Goal: Information Seeking & Learning: Learn about a topic

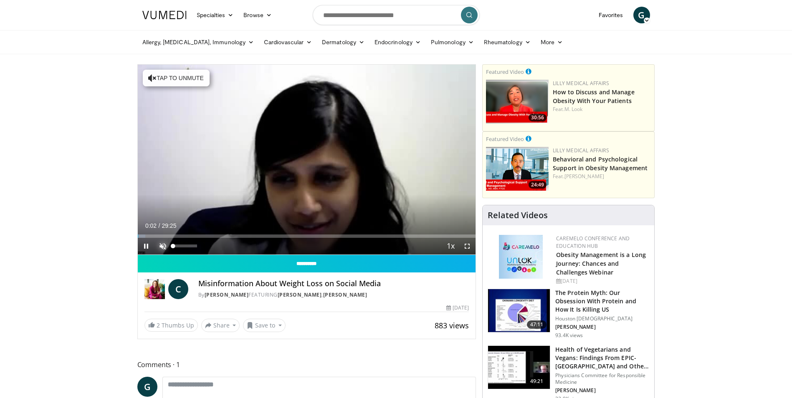
click at [162, 246] on span "Video Player" at bounding box center [162, 246] width 17 height 17
drag, startPoint x: 143, startPoint y: 238, endPoint x: 202, endPoint y: 238, distance: 59.3
click at [202, 238] on div "Current Time 0:41 / Duration 29:25 Play Skip Backward Skip Forward Mute 100% Lo…" at bounding box center [307, 246] width 338 height 17
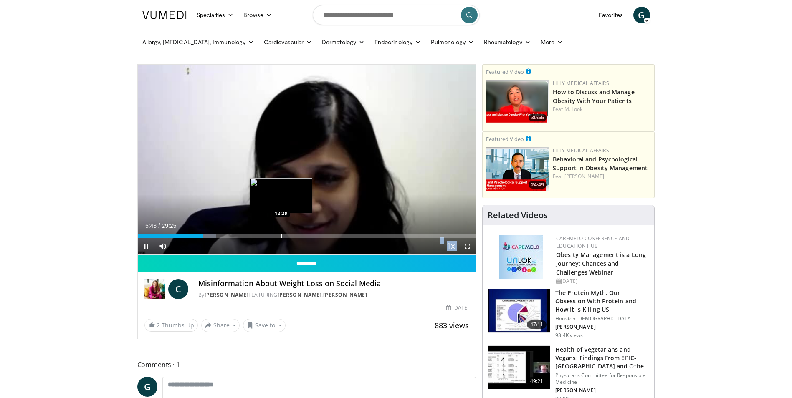
drag, startPoint x: 202, startPoint y: 236, endPoint x: 281, endPoint y: 235, distance: 78.9
click at [281, 235] on video-js "**********" at bounding box center [307, 160] width 338 height 190
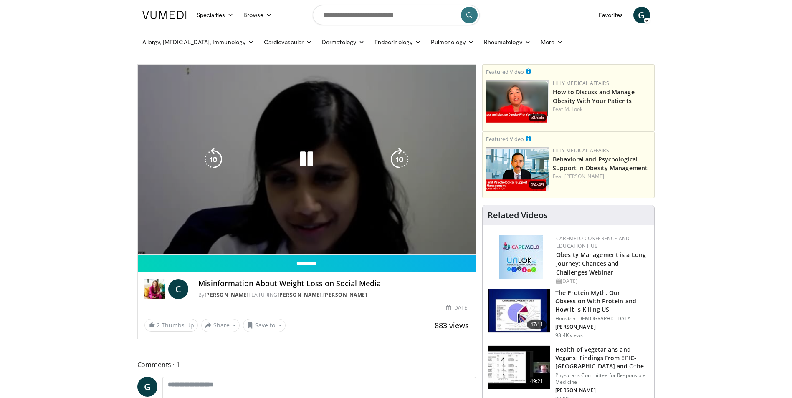
drag, startPoint x: 281, startPoint y: 235, endPoint x: 288, endPoint y: 142, distance: 93.3
click at [286, 139] on div "10 seconds Tap to unmute" at bounding box center [307, 160] width 338 height 190
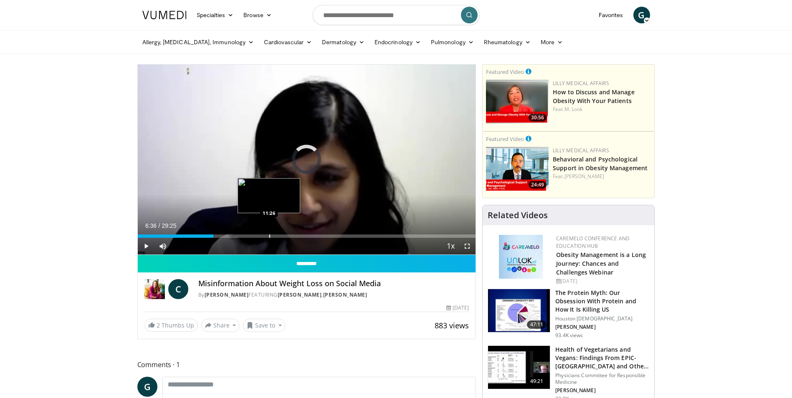
drag, startPoint x: 206, startPoint y: 236, endPoint x: 269, endPoint y: 235, distance: 63.1
click at [269, 235] on div "Progress Bar" at bounding box center [269, 236] width 1 height 3
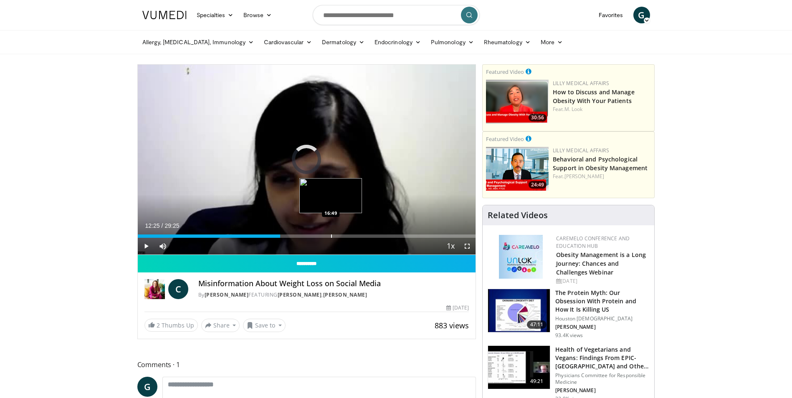
drag, startPoint x: 273, startPoint y: 237, endPoint x: 331, endPoint y: 232, distance: 58.2
click at [331, 232] on div "Loaded : 0.00% 16:47 16:49" at bounding box center [307, 234] width 338 height 8
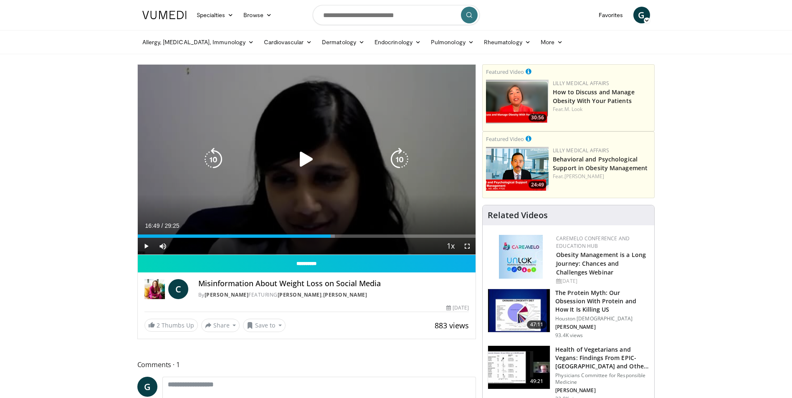
click at [301, 159] on icon "Video Player" at bounding box center [306, 159] width 23 height 23
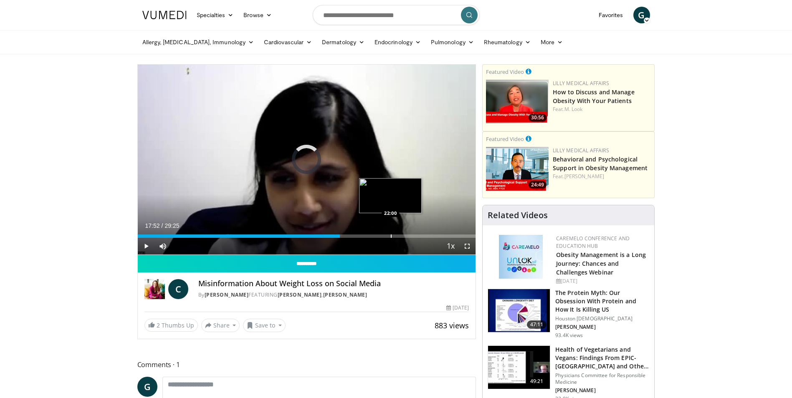
drag, startPoint x: 338, startPoint y: 236, endPoint x: 390, endPoint y: 236, distance: 52.6
click at [391, 236] on div "Progress Bar" at bounding box center [391, 236] width 1 height 3
drag, startPoint x: 393, startPoint y: 237, endPoint x: 430, endPoint y: 237, distance: 36.7
click at [426, 237] on div "Progress Bar" at bounding box center [425, 236] width 1 height 3
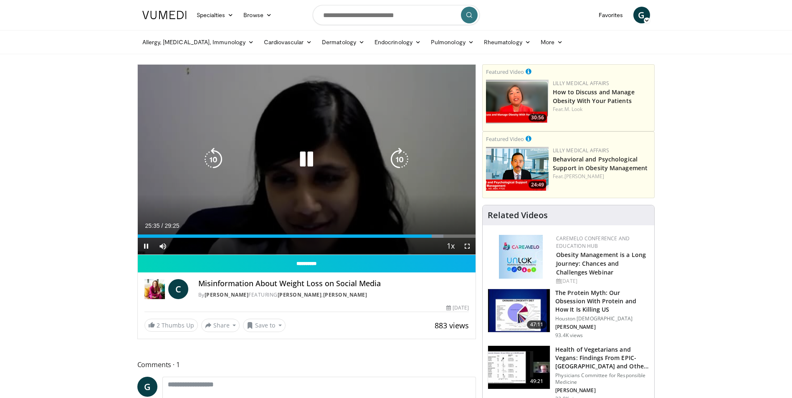
click at [301, 160] on icon "Video Player" at bounding box center [306, 159] width 23 height 23
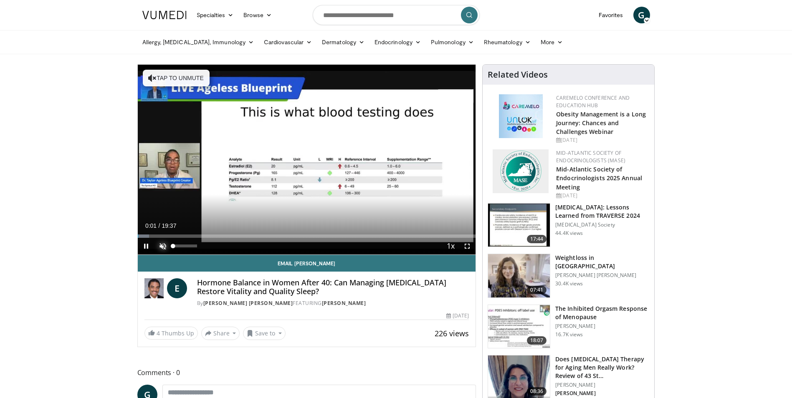
click at [161, 245] on span "Video Player" at bounding box center [162, 246] width 17 height 17
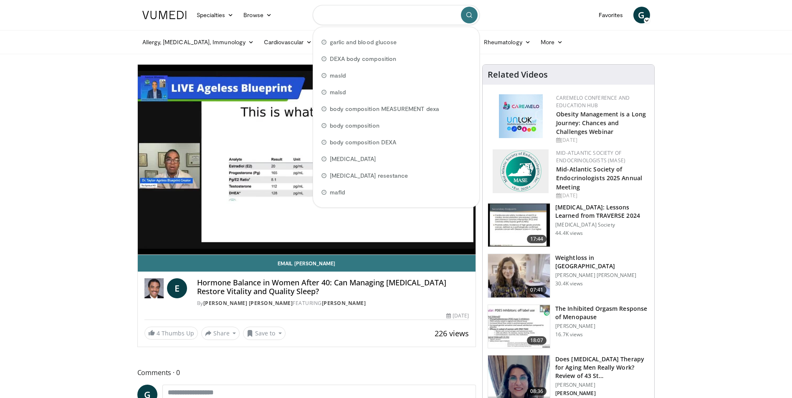
drag, startPoint x: 411, startPoint y: 16, endPoint x: 300, endPoint y: 16, distance: 110.6
click at [300, 16] on nav "Specialties Adult & Family Medicine Allergy, Asthma, Immunology Anesthesiology …" at bounding box center [396, 15] width 518 height 30
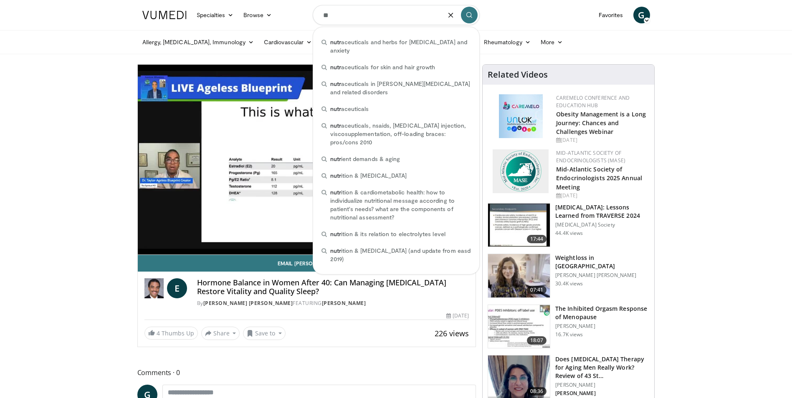
type input "*"
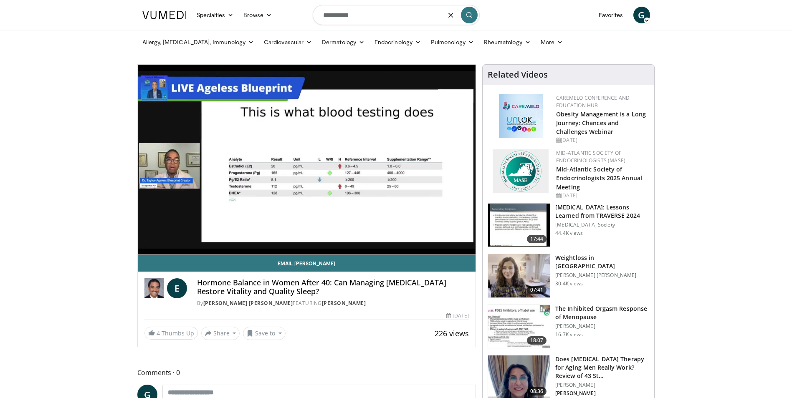
type input "**********"
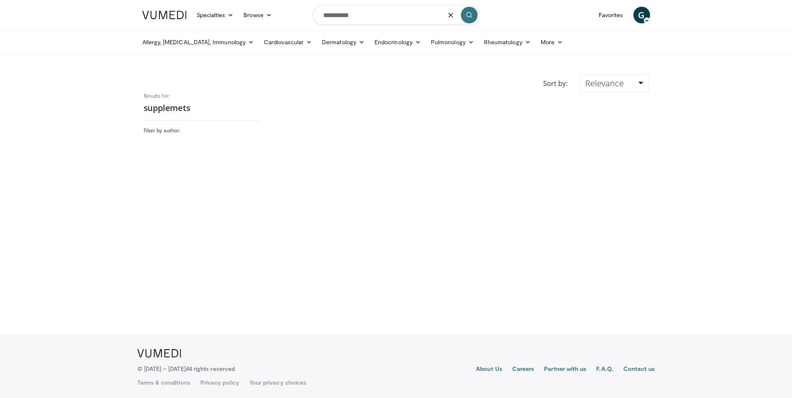
click at [368, 17] on input "**********" at bounding box center [396, 15] width 167 height 20
click at [378, 19] on input "**********" at bounding box center [396, 15] width 167 height 20
type input "**********"
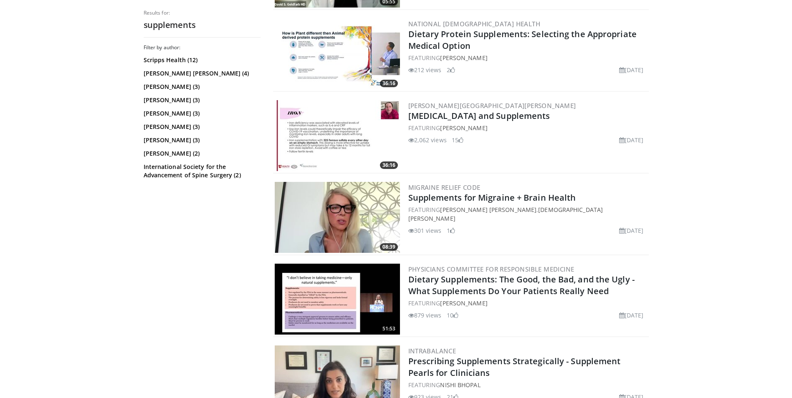
scroll to position [820, 0]
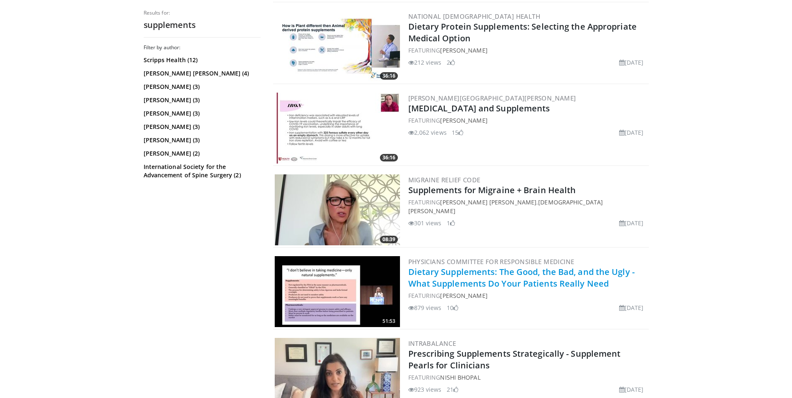
click at [471, 276] on link "Dietary Supplements: The Good, the Bad, and the Ugly - What Supplements Do Your…" at bounding box center [521, 277] width 226 height 23
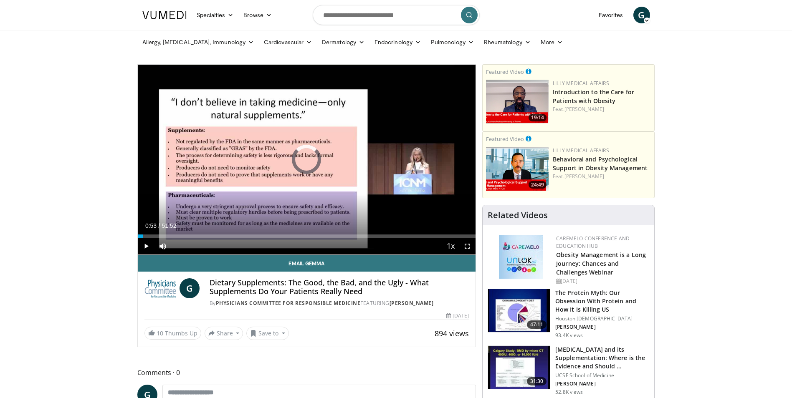
drag, startPoint x: 139, startPoint y: 236, endPoint x: 153, endPoint y: 238, distance: 13.9
click at [153, 238] on div "Current Time 0:53 / Duration 51:52 Play Skip Backward Skip Forward Mute Loaded …" at bounding box center [307, 246] width 338 height 17
drag, startPoint x: 156, startPoint y: 237, endPoint x: 168, endPoint y: 237, distance: 12.1
click at [168, 237] on div "Progress Bar" at bounding box center [168, 236] width 1 height 3
drag, startPoint x: 172, startPoint y: 236, endPoint x: 185, endPoint y: 238, distance: 13.1
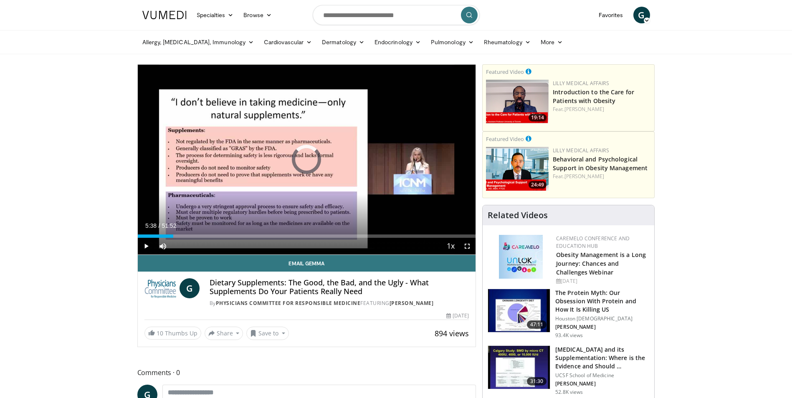
click at [185, 238] on div "Current Time 5:38 / Duration 51:52 Play Skip Backward Skip Forward Mute Loaded …" at bounding box center [307, 246] width 338 height 17
drag, startPoint x: 184, startPoint y: 235, endPoint x: 203, endPoint y: 235, distance: 19.6
click at [204, 235] on div "Progress Bar" at bounding box center [204, 236] width 1 height 3
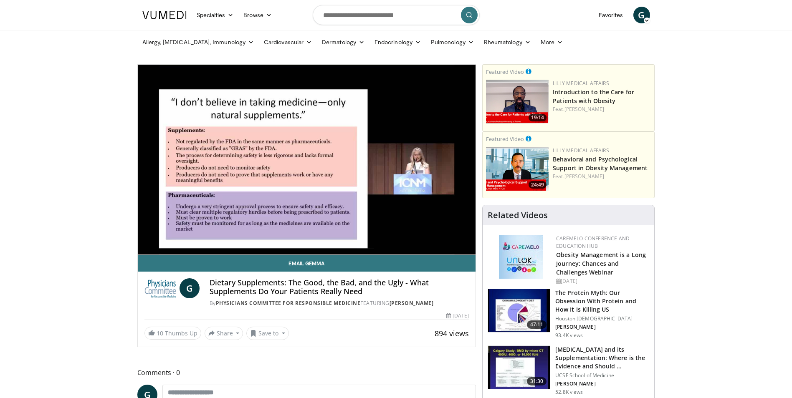
drag, startPoint x: 275, startPoint y: 144, endPoint x: 239, endPoint y: 158, distance: 39.2
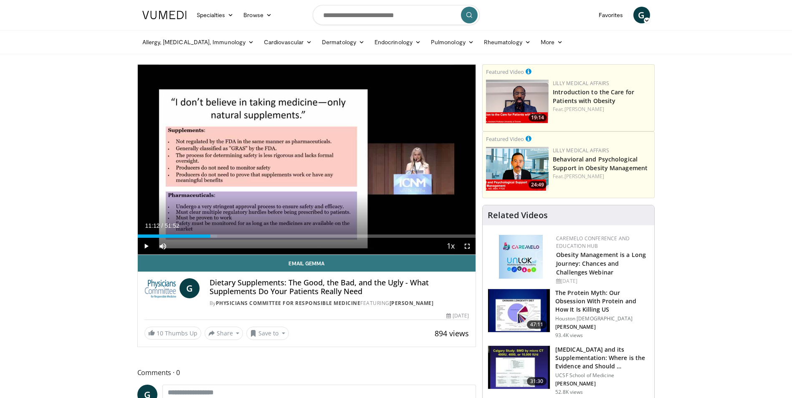
click at [211, 236] on div "Progress Bar" at bounding box center [211, 236] width 1 height 3
click at [207, 235] on div "Progress Bar" at bounding box center [207, 236] width 1 height 3
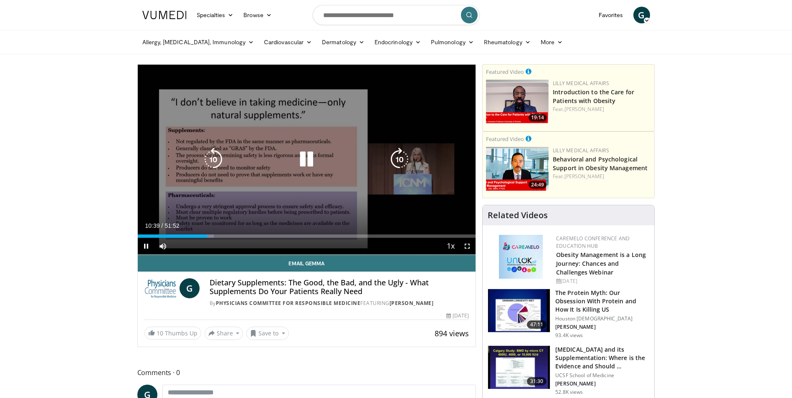
click at [250, 188] on div "10 seconds Tap to unmute" at bounding box center [307, 160] width 338 height 190
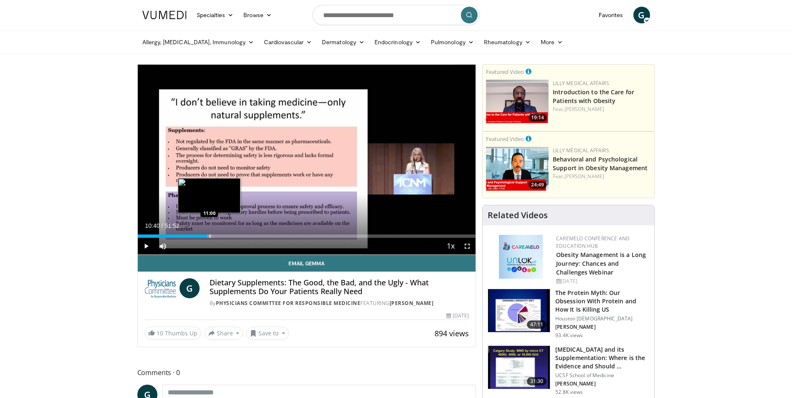
drag, startPoint x: 60, startPoint y: 201, endPoint x: 172, endPoint y: 238, distance: 117.8
drag, startPoint x: 209, startPoint y: 235, endPoint x: 223, endPoint y: 235, distance: 14.2
click at [223, 235] on div "Progress Bar" at bounding box center [223, 236] width 1 height 3
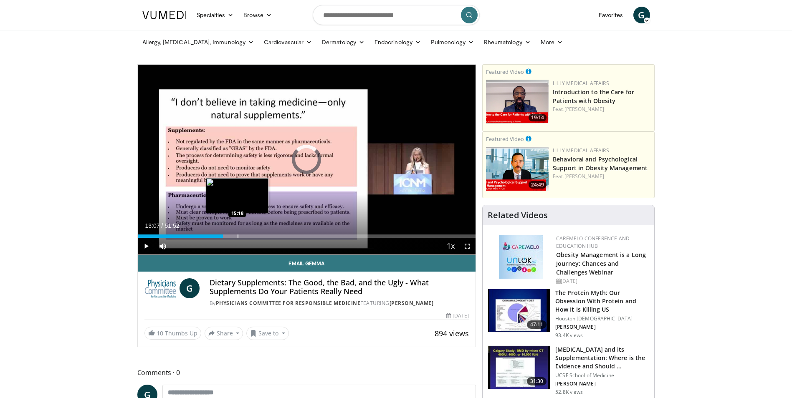
drag, startPoint x: 231, startPoint y: 237, endPoint x: 237, endPoint y: 235, distance: 6.5
click at [237, 235] on div "Loaded : 0.00% 15:14 15:18" at bounding box center [307, 236] width 338 height 3
drag, startPoint x: 238, startPoint y: 234, endPoint x: 252, endPoint y: 233, distance: 13.8
click at [252, 233] on div "Loaded : 35.99% 17:25 17:28" at bounding box center [307, 234] width 338 height 8
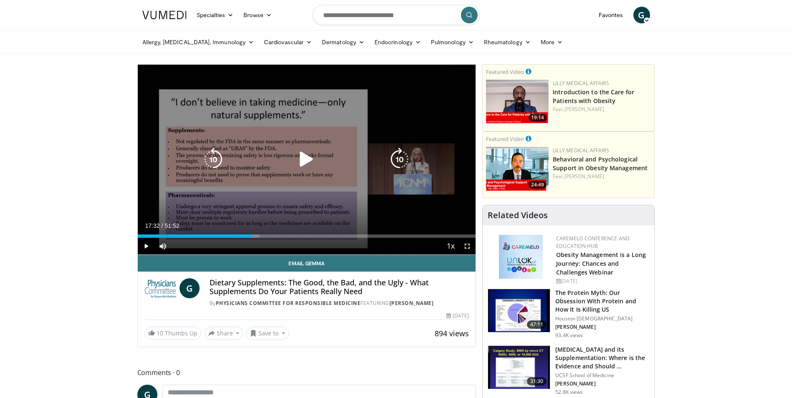
click at [226, 142] on div "10 seconds Tap to unmute" at bounding box center [307, 160] width 338 height 190
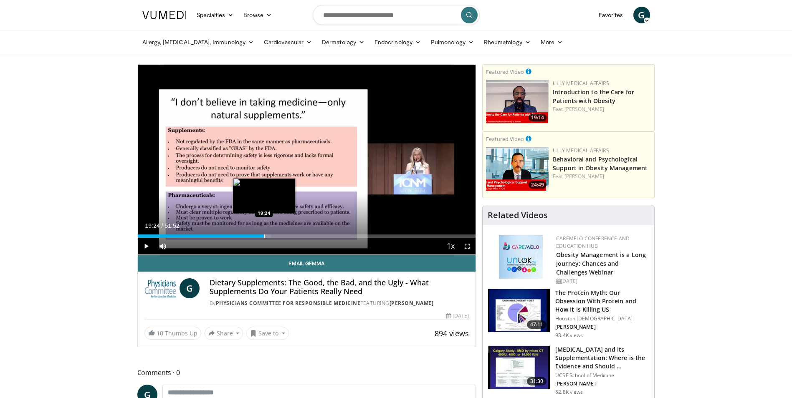
drag, startPoint x: 257, startPoint y: 236, endPoint x: 264, endPoint y: 236, distance: 7.1
click at [264, 236] on div "Progress Bar" at bounding box center [264, 236] width 1 height 3
drag, startPoint x: 266, startPoint y: 237, endPoint x: 294, endPoint y: 231, distance: 29.0
click at [294, 231] on div "Loaded : 48.45% 24:00 24:04" at bounding box center [307, 234] width 338 height 8
click at [299, 238] on div "Progress Bar" at bounding box center [299, 236] width 1 height 3
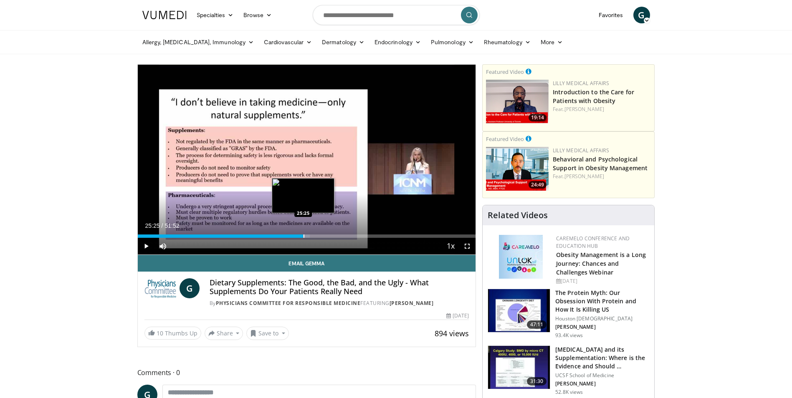
drag, startPoint x: 298, startPoint y: 237, endPoint x: 303, endPoint y: 236, distance: 5.1
click at [304, 236] on div "Progress Bar" at bounding box center [304, 236] width 1 height 3
click at [307, 235] on div "Loaded : 52.06% 25:59 25:59" at bounding box center [307, 236] width 338 height 3
drag, startPoint x: 310, startPoint y: 235, endPoint x: 334, endPoint y: 230, distance: 25.2
click at [334, 230] on div "Loaded : 58.33% 30:09 30:13" at bounding box center [307, 234] width 338 height 8
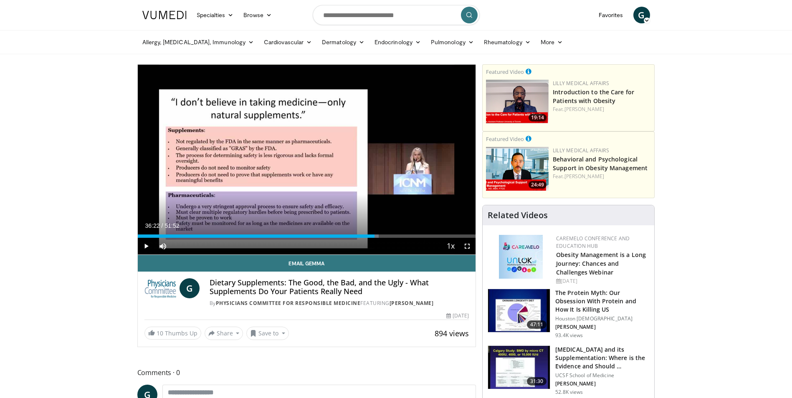
drag, startPoint x: 337, startPoint y: 237, endPoint x: 374, endPoint y: 239, distance: 37.2
click at [374, 238] on div "Current Time 36:22 / Duration 51:52 Play Skip Backward Skip Forward Mute Loaded…" at bounding box center [307, 246] width 338 height 17
drag, startPoint x: 375, startPoint y: 236, endPoint x: 385, endPoint y: 236, distance: 10.0
click at [385, 236] on div "Progress Bar" at bounding box center [385, 236] width 1 height 3
drag, startPoint x: 387, startPoint y: 237, endPoint x: 408, endPoint y: 236, distance: 20.5
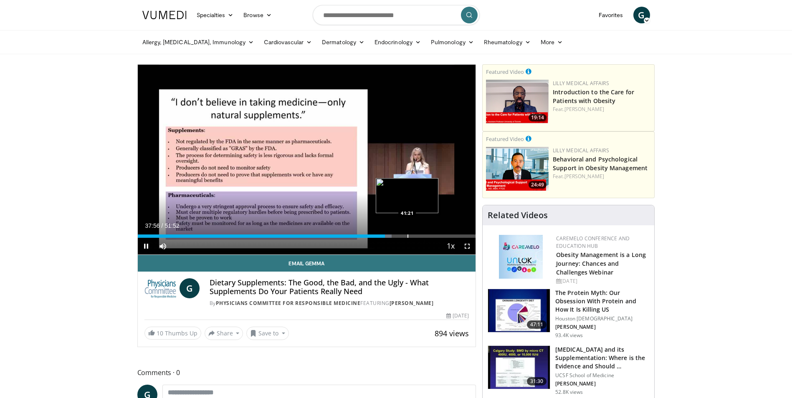
click at [408, 236] on video-js "**********" at bounding box center [307, 160] width 338 height 190
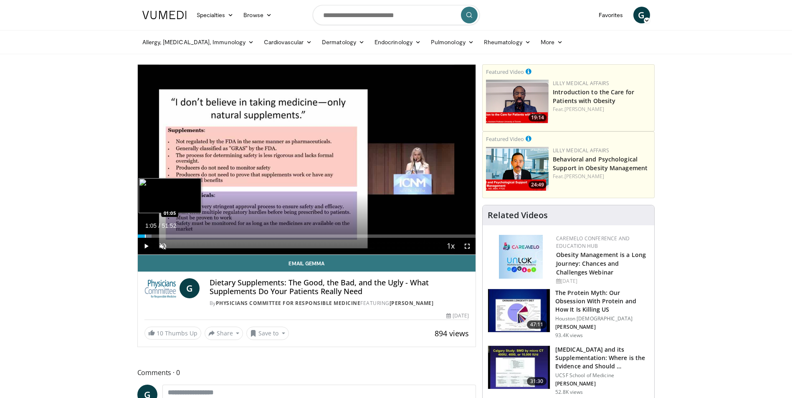
drag, startPoint x: 385, startPoint y: 235, endPoint x: 144, endPoint y: 236, distance: 240.9
click at [145, 236] on div "Progress Bar" at bounding box center [145, 236] width 1 height 3
click at [149, 235] on div "Progress Bar" at bounding box center [149, 236] width 1 height 3
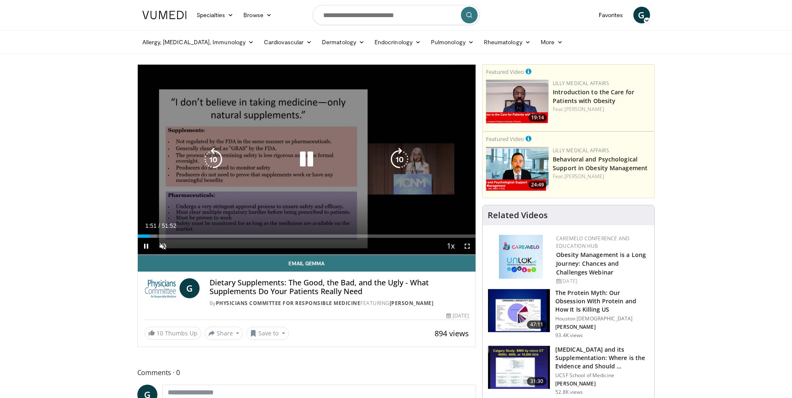
drag, startPoint x: 159, startPoint y: 89, endPoint x: 162, endPoint y: 118, distance: 29.0
click at [162, 118] on div "10 seconds Tap to unmute" at bounding box center [307, 160] width 338 height 190
